Goal: Information Seeking & Learning: Learn about a topic

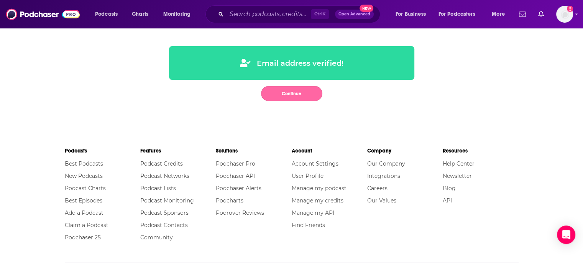
drag, startPoint x: 305, startPoint y: 93, endPoint x: 304, endPoint y: 89, distance: 4.1
click at [304, 89] on button "Continue" at bounding box center [291, 93] width 61 height 15
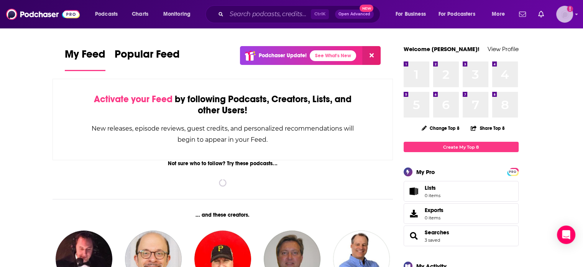
click at [570, 18] on img "Logged in as SarahJD" at bounding box center [564, 14] width 17 height 17
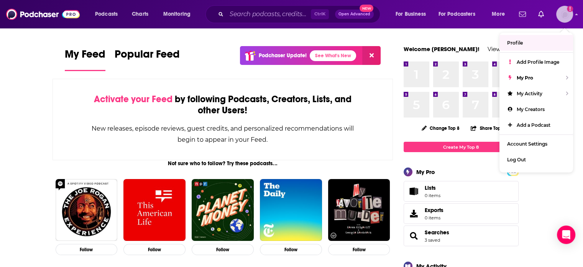
click at [568, 21] on img "Logged in as SarahJD" at bounding box center [564, 14] width 17 height 17
click at [264, 17] on input "Search podcasts, credits, & more..." at bounding box center [269, 14] width 84 height 12
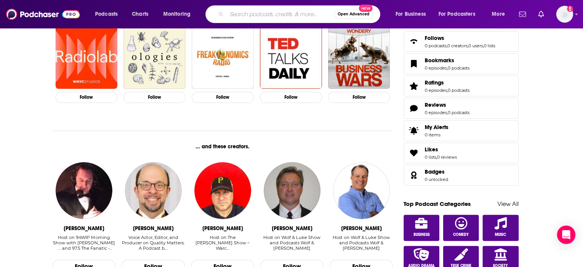
scroll to position [268, 0]
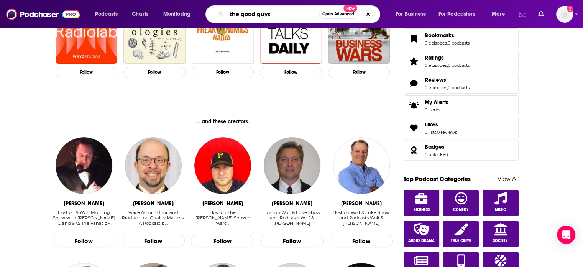
type input "the good guys"
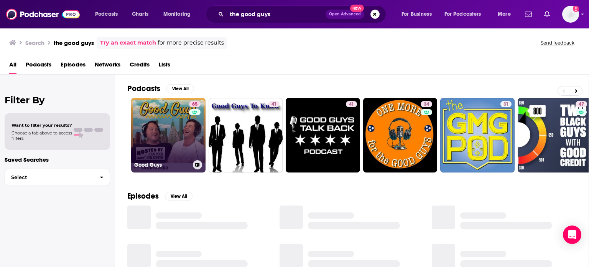
click at [155, 140] on link "65 Good Guys" at bounding box center [168, 135] width 74 height 74
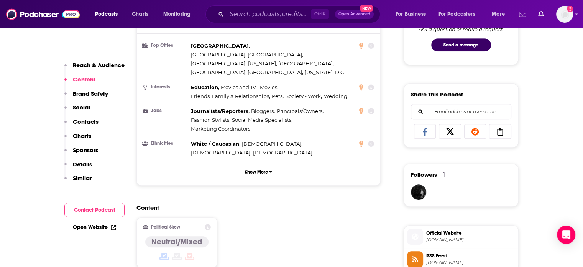
scroll to position [422, 0]
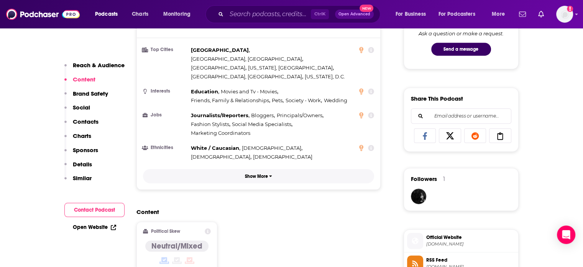
click at [257, 173] on p "Show More" at bounding box center [256, 175] width 23 height 5
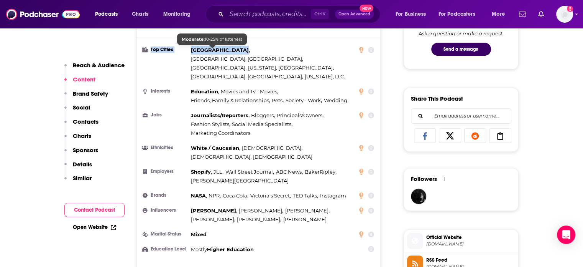
drag, startPoint x: 186, startPoint y: 47, endPoint x: 234, endPoint y: 51, distance: 48.4
click at [234, 51] on li "Top Cities Baile Átha Cliath , São Paulo, Brazil , Tokyo , New York, NY , Los A…" at bounding box center [259, 63] width 232 height 35
copy li "Top Cities Baile Átha Cliath"
click at [361, 231] on icon at bounding box center [361, 234] width 4 height 6
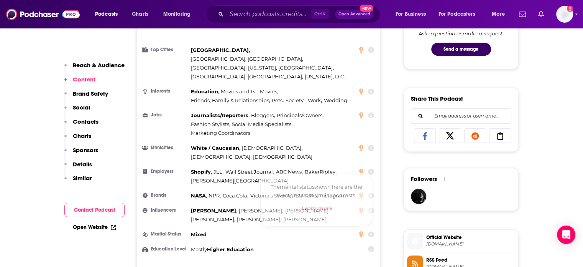
click at [361, 207] on icon at bounding box center [361, 210] width 4 height 6
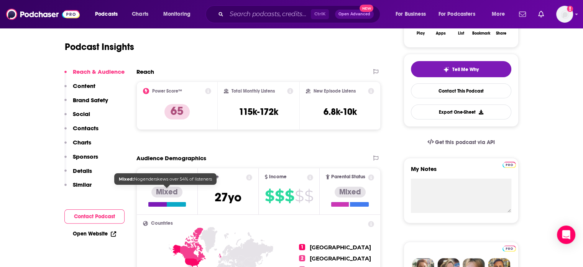
scroll to position [77, 0]
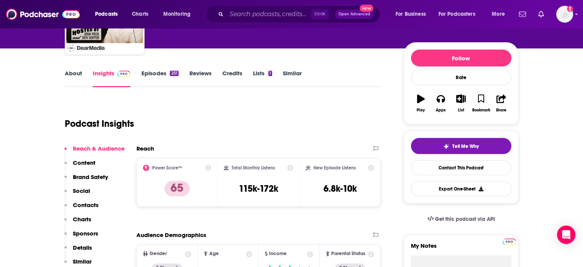
click at [210, 168] on icon at bounding box center [208, 168] width 6 height 6
click at [332, 105] on div "Podcast Insights" at bounding box center [220, 118] width 310 height 39
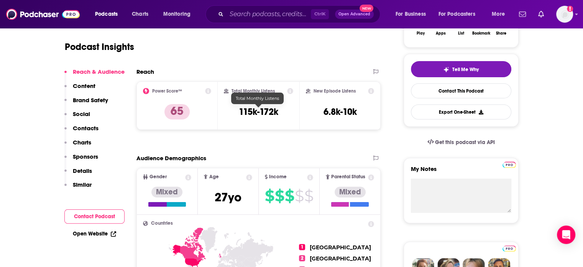
scroll to position [0, 0]
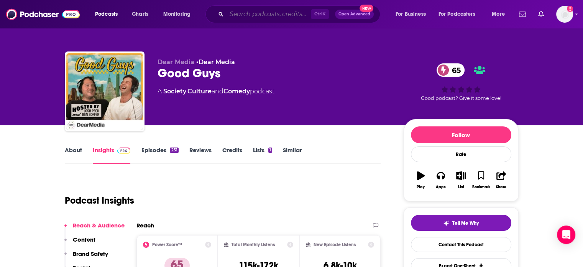
click at [271, 18] on input "Search podcasts, credits, & more..." at bounding box center [269, 14] width 84 height 12
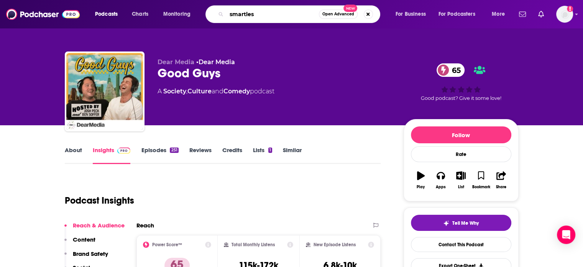
type input "smartless"
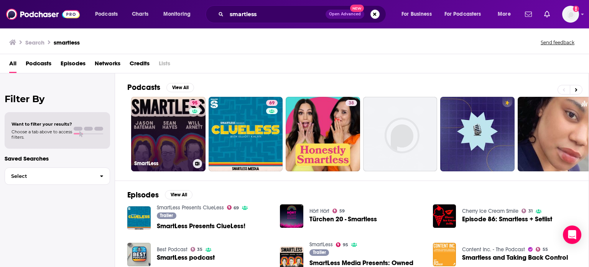
click at [155, 136] on link "95 SmartLess" at bounding box center [168, 134] width 74 height 74
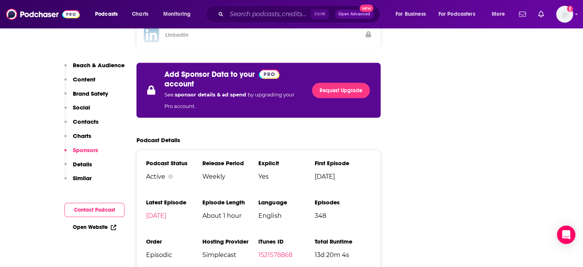
scroll to position [1687, 0]
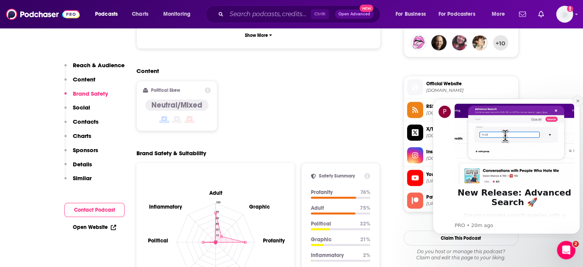
click at [578, 101] on icon "Dismiss notification" at bounding box center [577, 100] width 3 height 3
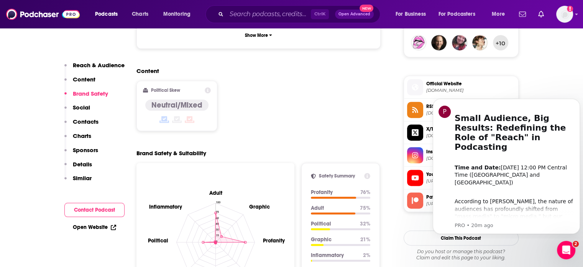
scroll to position [808, 0]
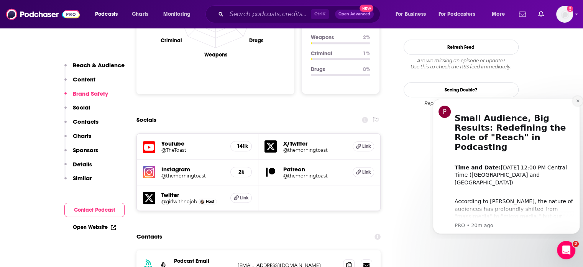
click at [579, 101] on icon "Dismiss notification" at bounding box center [578, 101] width 4 height 4
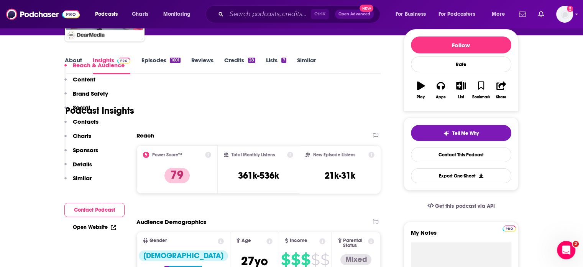
scroll to position [153, 0]
